Goal: Task Accomplishment & Management: Manage account settings

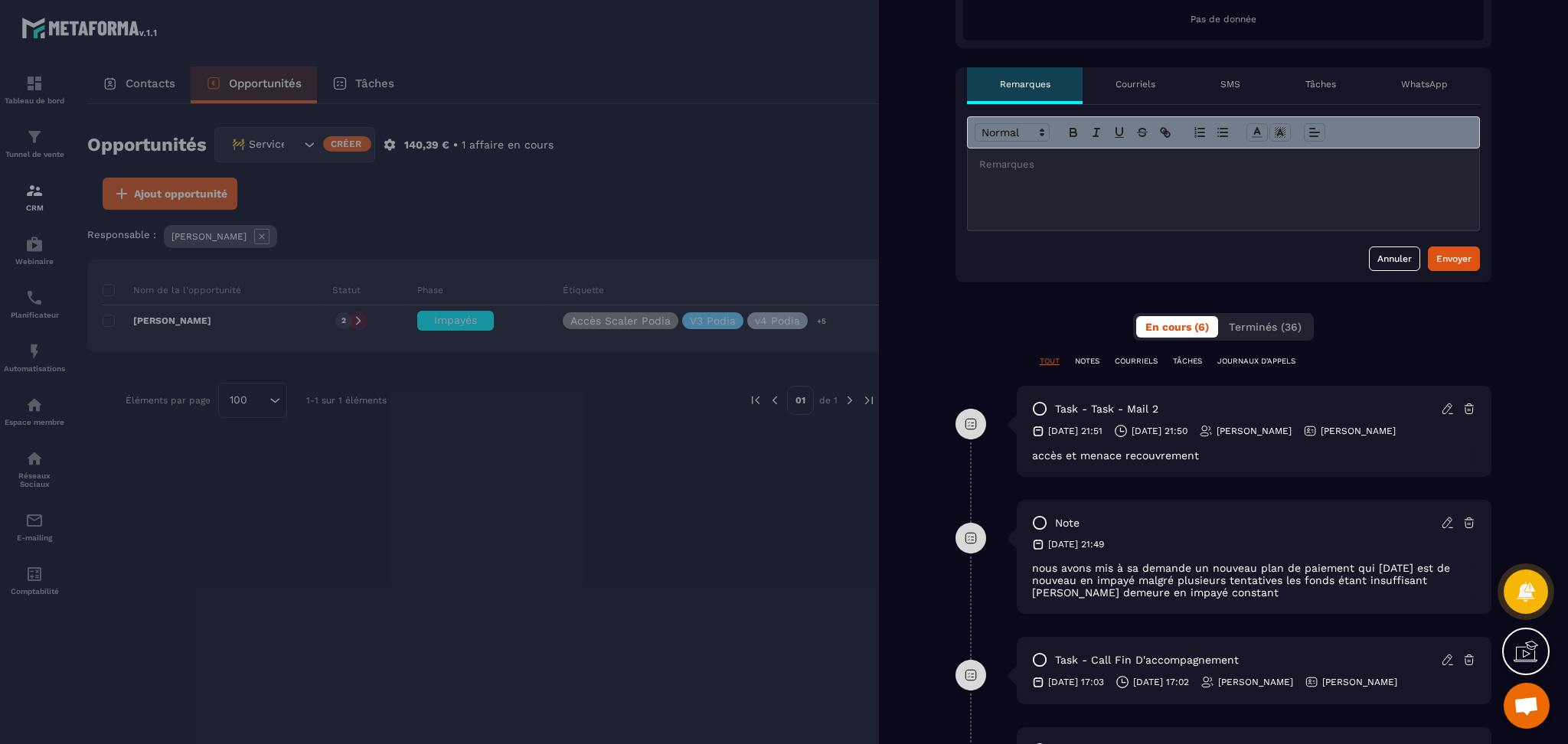
scroll to position [408, 0]
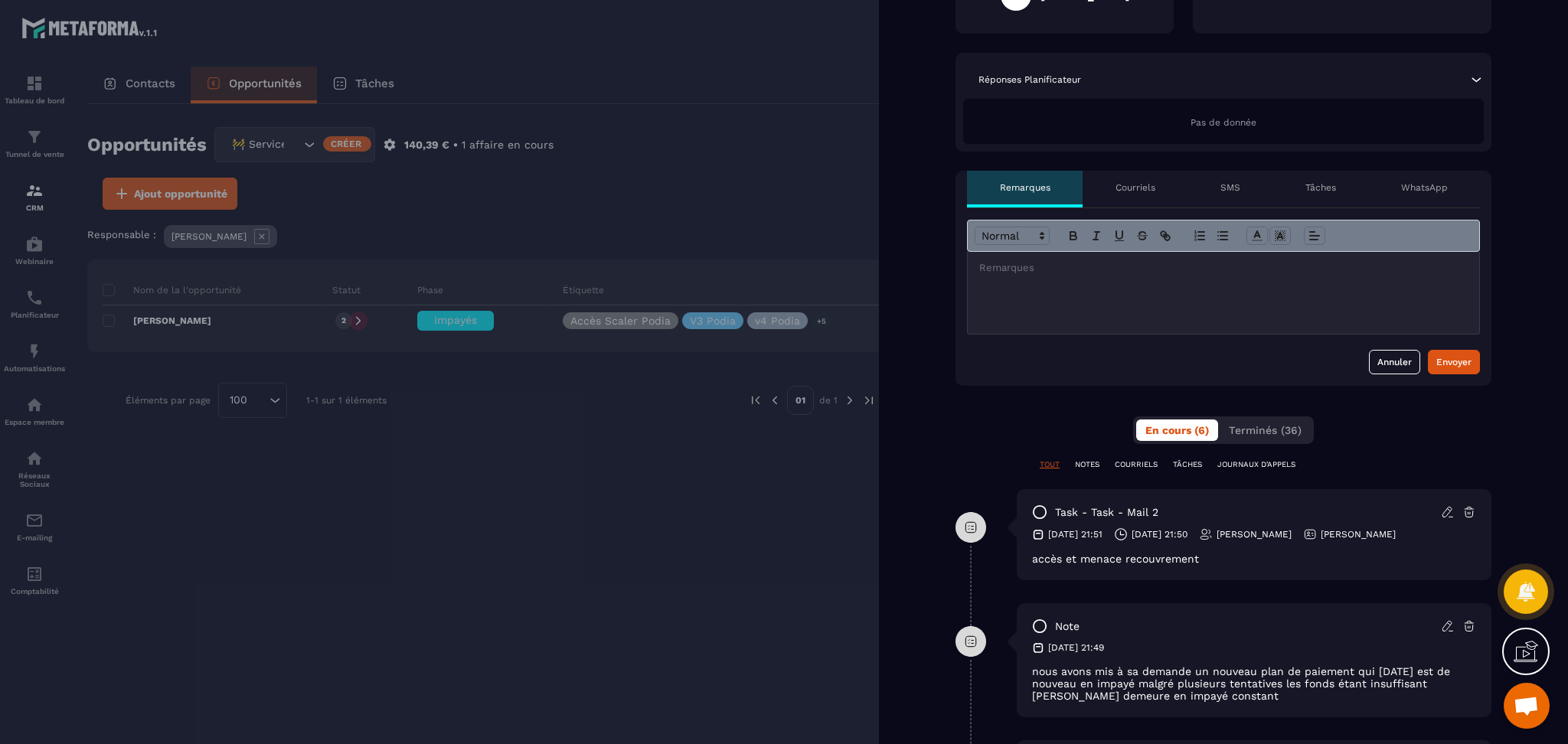
click at [594, 623] on div at bounding box center [784, 372] width 1568 height 744
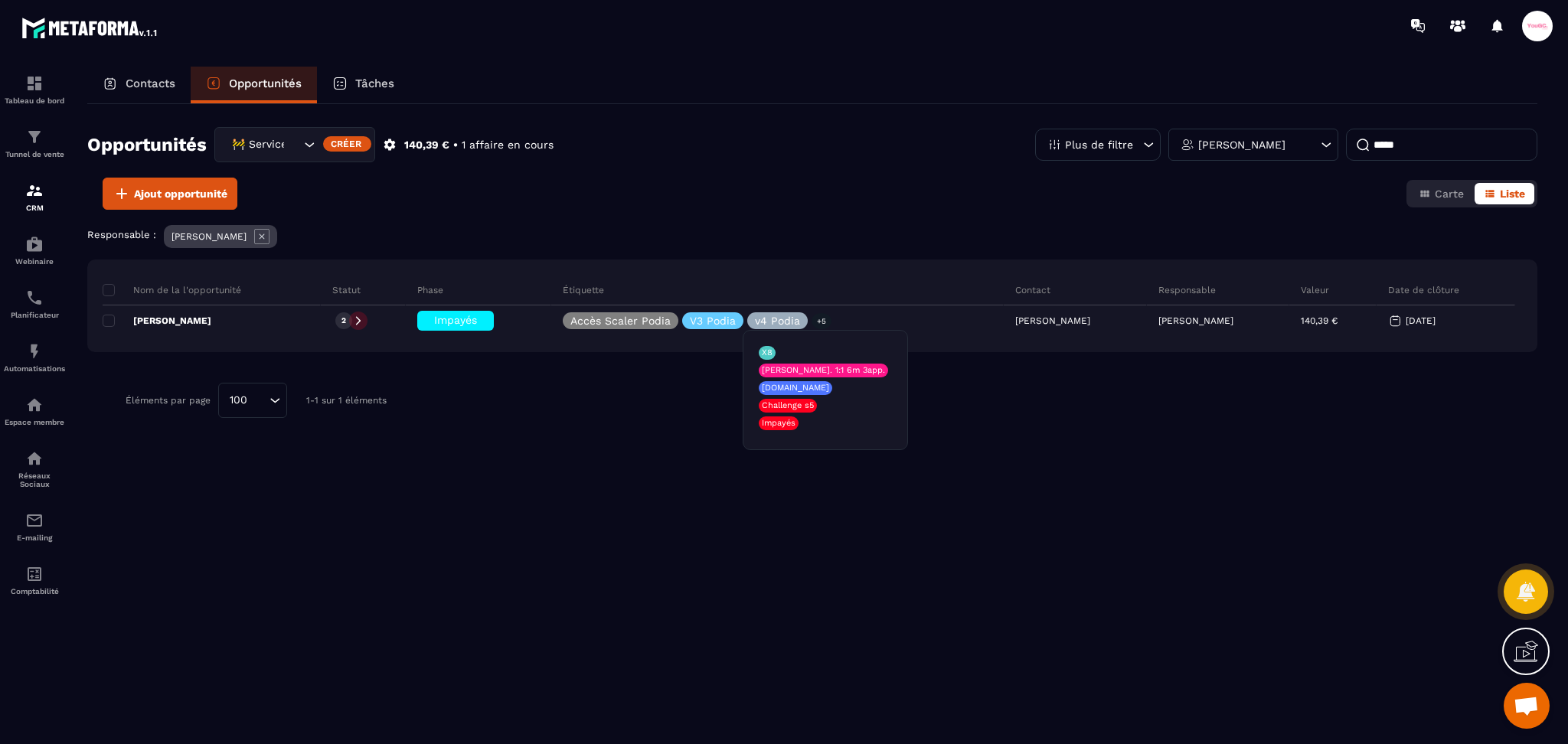
click at [399, 508] on div "Nom de la l'opportunité Statut Phase Étiquette Contact Responsable Valeur Date …" at bounding box center [812, 385] width 1450 height 253
drag, startPoint x: 1434, startPoint y: 146, endPoint x: 1214, endPoint y: 166, distance: 220.9
click at [1217, 166] on div "Opportunités 🚧 Service Client Créer 140,39 € • 1 affaire en cours Plus de filtr…" at bounding box center [812, 153] width 1450 height 51
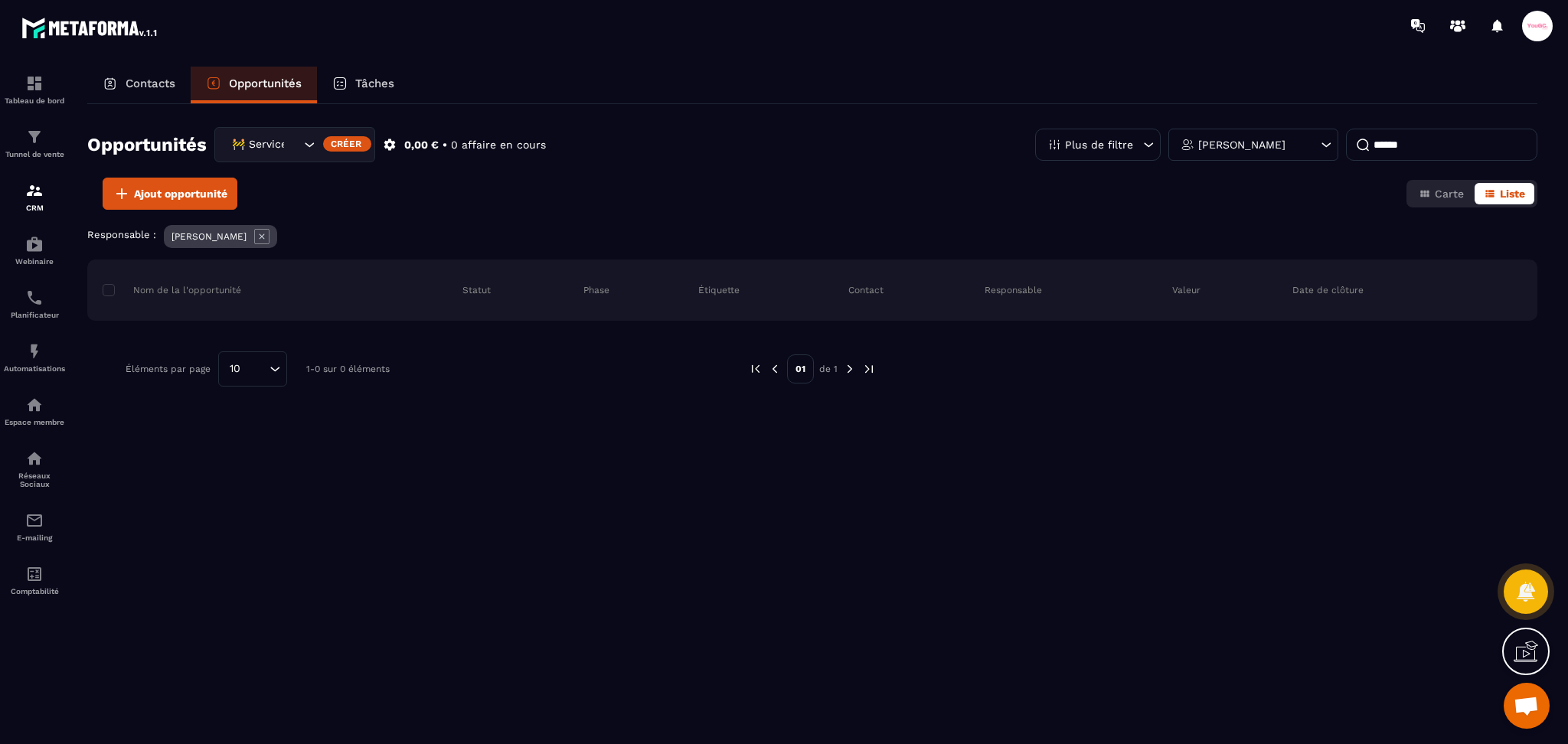
click at [265, 238] on icon at bounding box center [261, 236] width 5 height 5
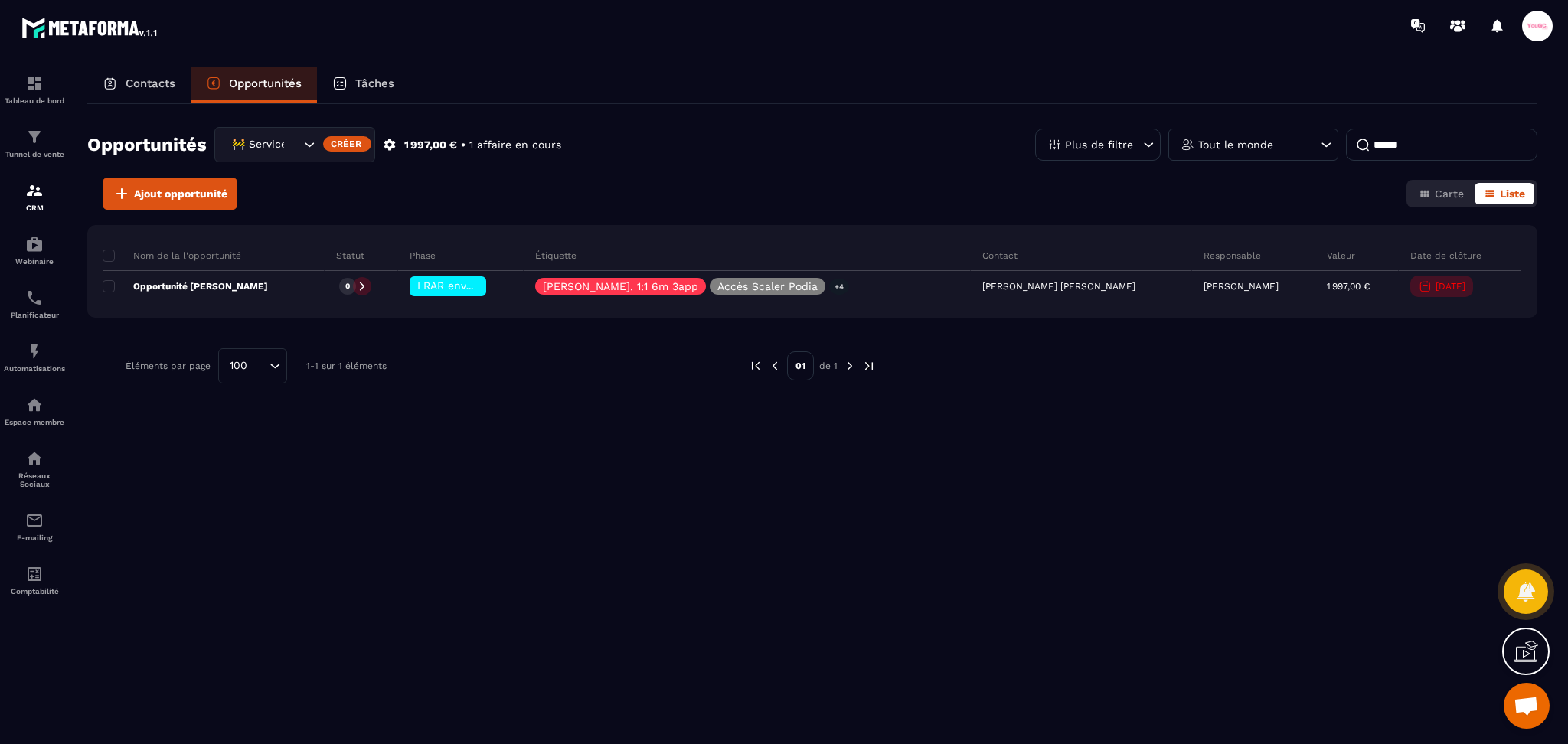
drag, startPoint x: 1431, startPoint y: 152, endPoint x: 1305, endPoint y: 163, distance: 126.5
click at [1308, 163] on div "Opportunités 🚧 Service Client Créer 1 997,00 € • 1 affaire en cours Plus de fil…" at bounding box center [812, 153] width 1450 height 51
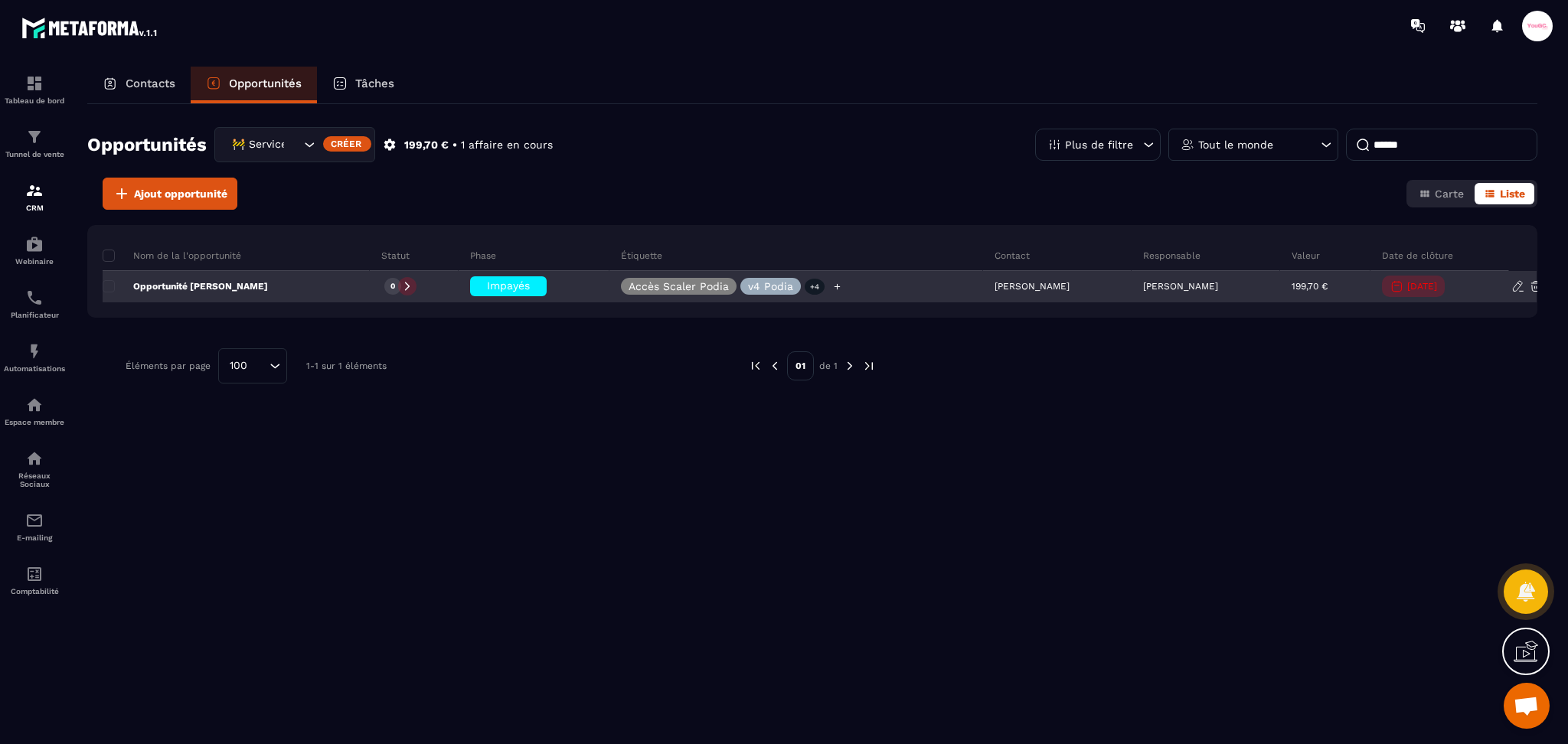
type input "******"
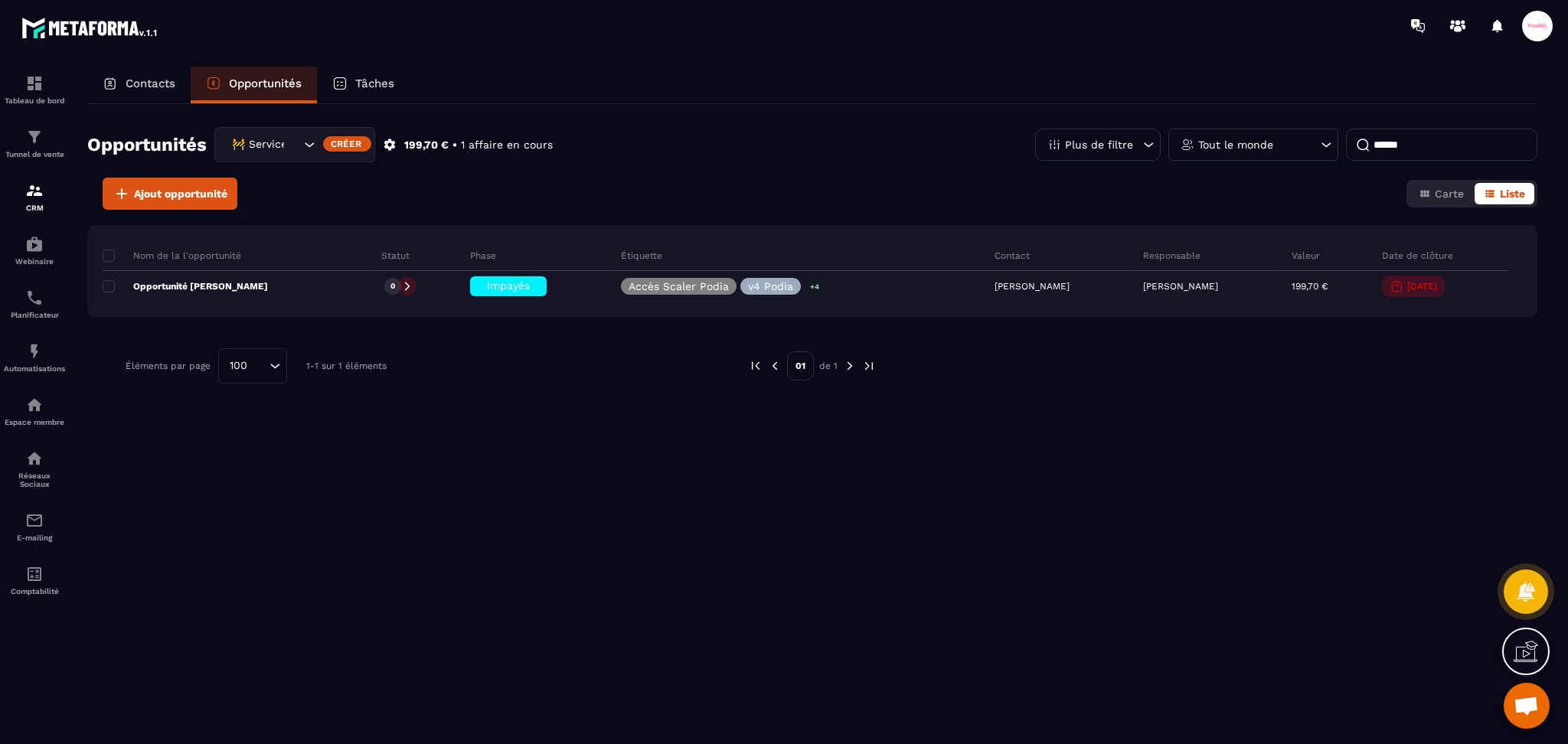
click at [370, 87] on p "Tâches" at bounding box center [375, 83] width 39 height 14
